Goal: Find specific page/section: Find specific page/section

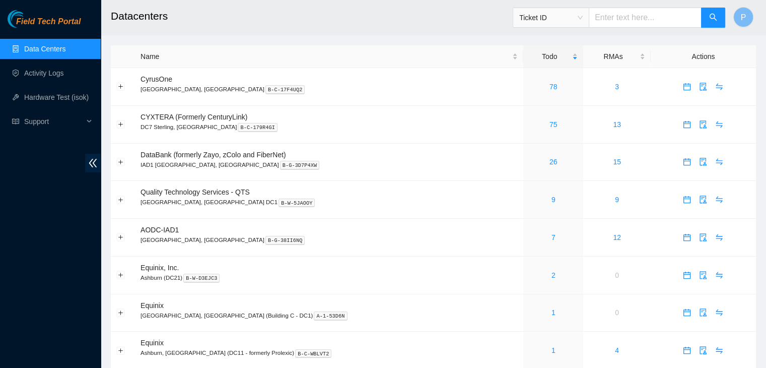
drag, startPoint x: 0, startPoint y: 0, endPoint x: 79, endPoint y: 309, distance: 319.1
click at [79, 309] on div "Field Tech Portal Data Centers Activity Logs Hardware Test (isok) Support" at bounding box center [50, 188] width 101 height 357
click at [17, 222] on div "Field Tech Portal Data Centers Activity Logs Hardware Test (isok) Support" at bounding box center [50, 188] width 101 height 357
click at [46, 77] on link "Activity Logs" at bounding box center [44, 73] width 40 height 8
click at [523, 366] on td "1" at bounding box center [553, 350] width 60 height 38
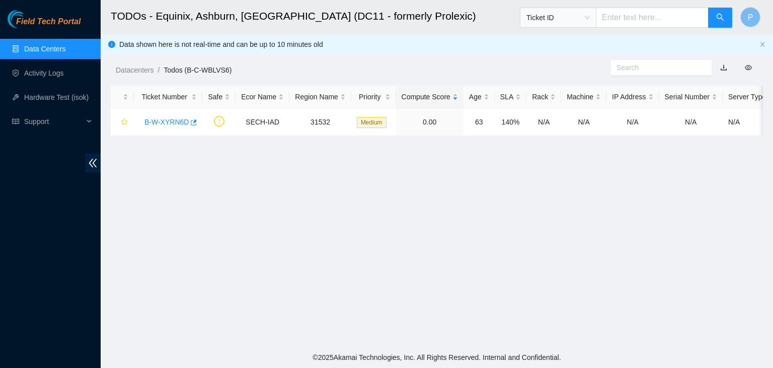
click at [44, 53] on link "Data Centers" at bounding box center [44, 49] width 41 height 8
